Goal: Task Accomplishment & Management: Manage account settings

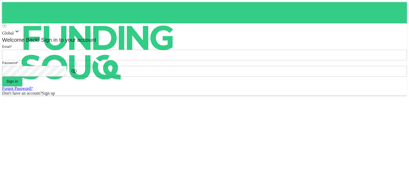
click at [212, 60] on input "email" at bounding box center [204, 55] width 405 height 11
type input "[PERSON_NAME][EMAIL_ADDRESS][DOMAIN_NAME]"
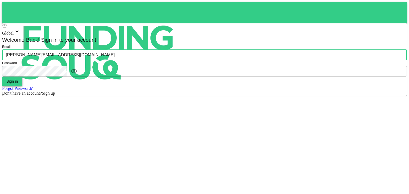
click at [22, 86] on button "Sign in" at bounding box center [12, 82] width 20 height 10
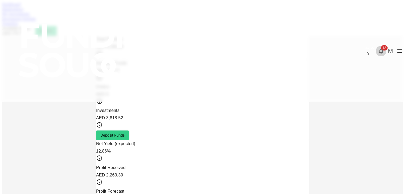
click at [378, 48] on icon "button" at bounding box center [381, 51] width 6 height 6
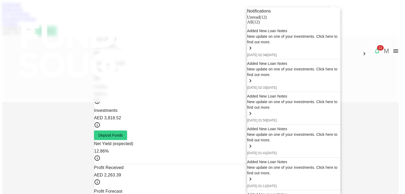
click at [130, 28] on div at bounding box center [202, 97] width 405 height 194
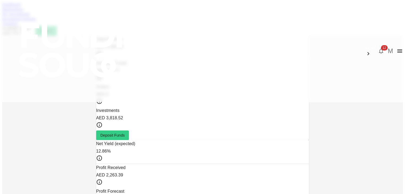
click at [30, 16] on link "My Investments" at bounding box center [16, 14] width 28 height 5
